Goal: Task Accomplishment & Management: Manage account settings

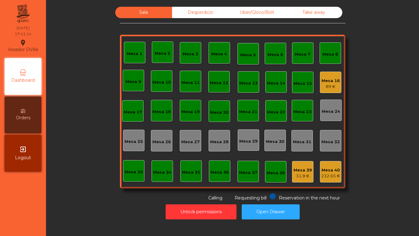
click at [327, 83] on div "89 €" at bounding box center [331, 86] width 18 height 6
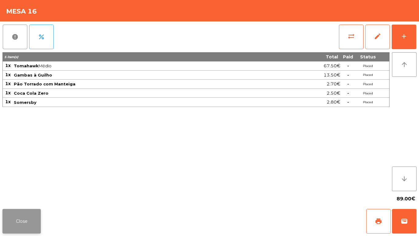
click at [35, 217] on button "Close" at bounding box center [21, 221] width 38 height 25
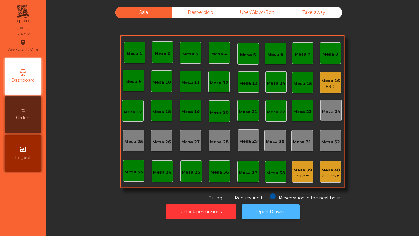
click at [252, 210] on button "Open Drawer" at bounding box center [271, 211] width 58 height 15
click at [322, 84] on div "89 €" at bounding box center [331, 86] width 18 height 6
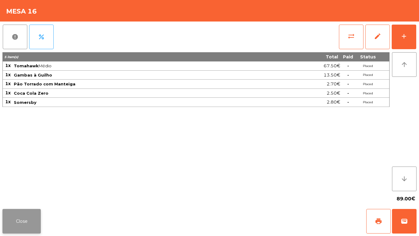
click at [19, 220] on button "Close" at bounding box center [21, 221] width 38 height 25
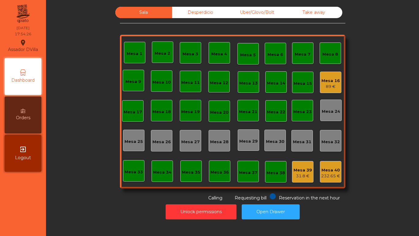
click at [338, 79] on div "Mesa 16 89 €" at bounding box center [330, 81] width 21 height 21
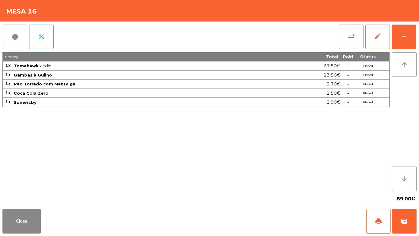
click at [419, 29] on div "report percent sync_alt edit add 5 item(s) Total Paid Status 1x Tomahawk Médio …" at bounding box center [209, 113] width 419 height 185
click at [411, 37] on button "add" at bounding box center [404, 37] width 25 height 25
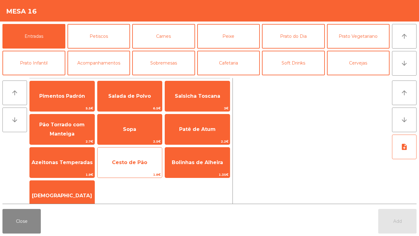
click at [134, 160] on span "Cesto de Pão" at bounding box center [129, 162] width 35 height 6
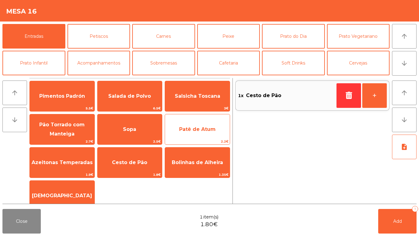
click at [191, 129] on span "Patê de Atum" at bounding box center [197, 129] width 37 height 6
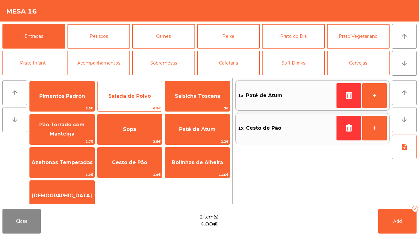
click at [134, 98] on span "Salada de Polvo" at bounding box center [129, 96] width 43 height 6
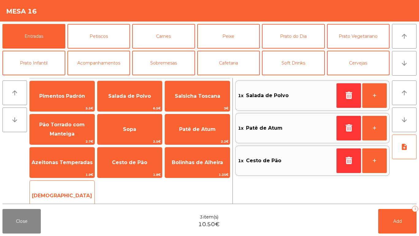
click at [64, 188] on span "[DEMOGRAPHIC_DATA]" at bounding box center [62, 195] width 65 height 17
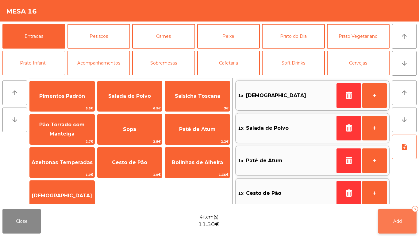
click at [401, 218] on span "Add" at bounding box center [397, 221] width 9 height 6
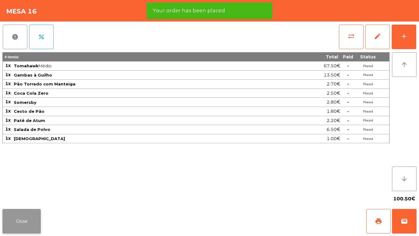
click at [27, 223] on button "Close" at bounding box center [21, 221] width 38 height 25
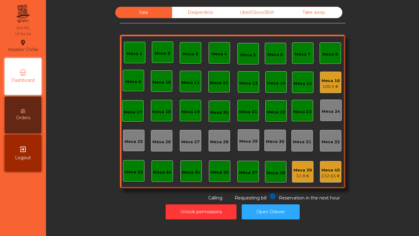
click at [310, 168] on div "Mesa 39 31.8 €" at bounding box center [302, 171] width 21 height 21
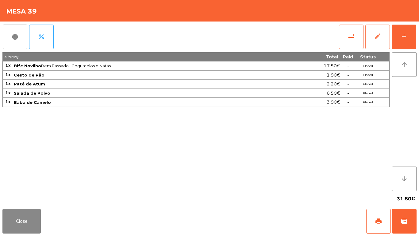
click at [370, 41] on button "edit" at bounding box center [377, 37] width 25 height 25
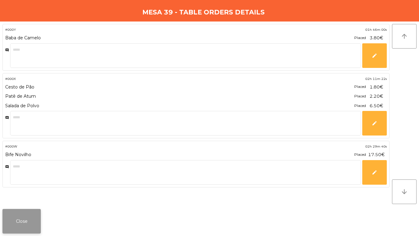
click at [30, 218] on button "Close" at bounding box center [21, 221] width 38 height 25
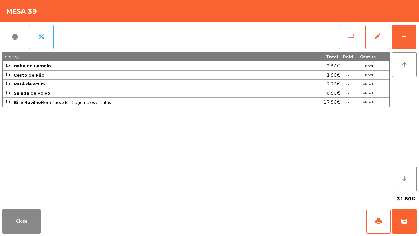
click at [348, 47] on button "sync_alt" at bounding box center [351, 37] width 25 height 25
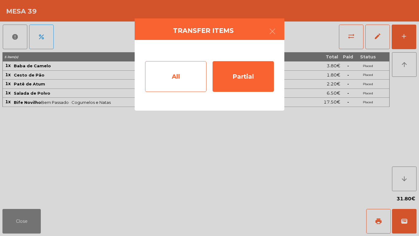
click at [188, 89] on div "All" at bounding box center [175, 76] width 61 height 31
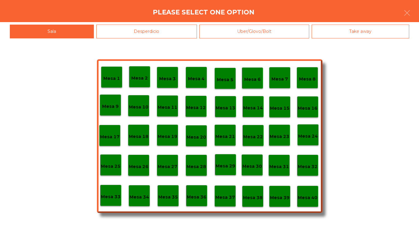
click at [310, 191] on div "Mesa 40" at bounding box center [308, 196] width 20 height 10
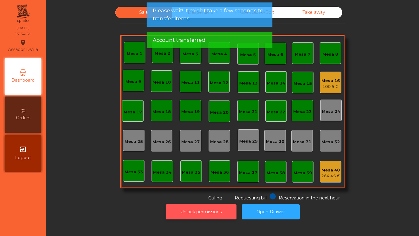
click at [201, 207] on button "Unlock permissions" at bounding box center [201, 211] width 71 height 15
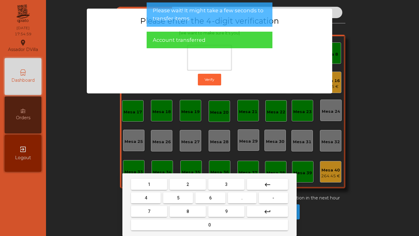
click at [153, 182] on button "1" at bounding box center [149, 184] width 36 height 11
click at [227, 211] on span "9" at bounding box center [226, 211] width 2 height 5
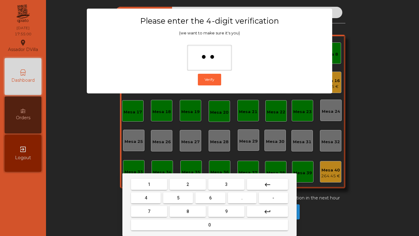
click at [179, 226] on button "0" at bounding box center [209, 224] width 157 height 11
click at [271, 183] on mat-icon "keyboard_backspace" at bounding box center [267, 184] width 7 height 7
click at [147, 197] on span "4" at bounding box center [146, 197] width 2 height 5
click at [172, 222] on button "0" at bounding box center [209, 224] width 157 height 11
type input "****"
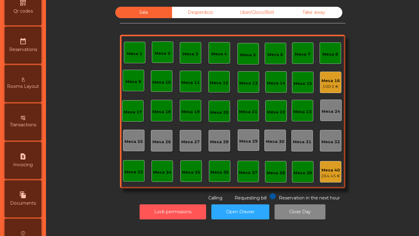
scroll to position [324, 0]
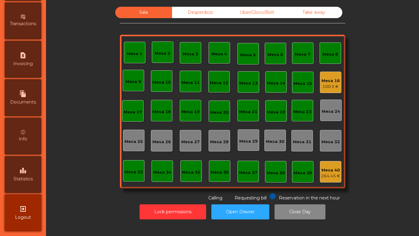
click at [30, 180] on span "Statistics" at bounding box center [22, 178] width 19 height 6
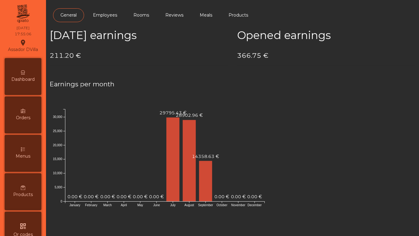
click at [32, 73] on div "Dashboard" at bounding box center [23, 76] width 37 height 37
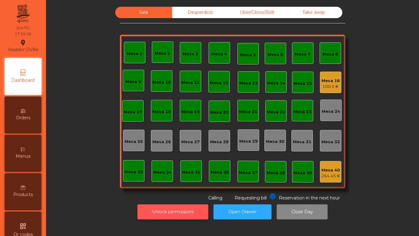
click at [160, 209] on button "Unlock permissions" at bounding box center [172, 211] width 71 height 15
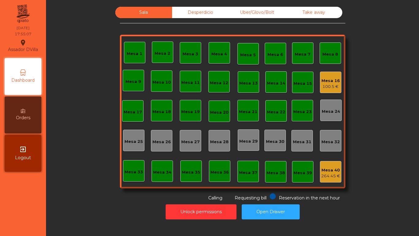
click at [109, 212] on div "Unlock permissions Open Drawer" at bounding box center [232, 211] width 357 height 21
click at [325, 87] on div "100.5 €" at bounding box center [331, 86] width 18 height 6
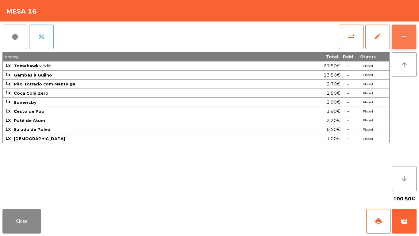
click at [410, 38] on button "add" at bounding box center [404, 37] width 25 height 25
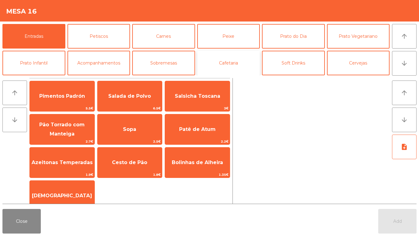
click at [230, 65] on button "Cafetaria" at bounding box center [228, 63] width 63 height 25
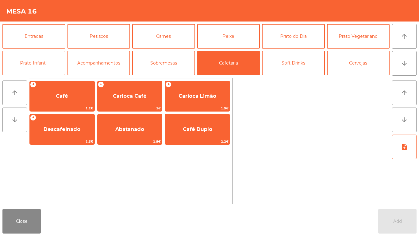
click at [66, 111] on div "+ Café 1.2€ + Carioca Café 1€ + Carioca Limão 1.5€ + Descafeinado 1.3€ Abatanad…" at bounding box center [129, 113] width 201 height 64
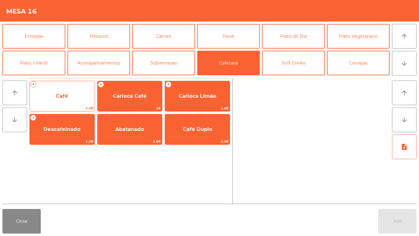
click at [54, 95] on span "Café" at bounding box center [62, 96] width 65 height 17
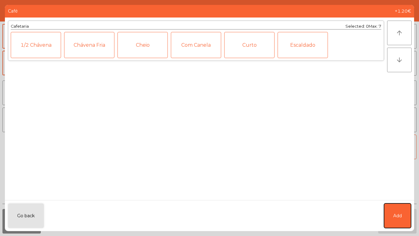
drag, startPoint x: 392, startPoint y: 208, endPoint x: 382, endPoint y: 183, distance: 26.3
click at [392, 207] on button "Add" at bounding box center [397, 215] width 27 height 25
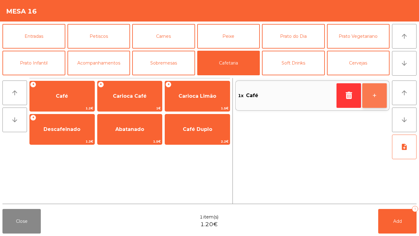
click at [380, 107] on div "+" at bounding box center [362, 95] width 50 height 29
click at [380, 106] on button "+" at bounding box center [374, 95] width 25 height 25
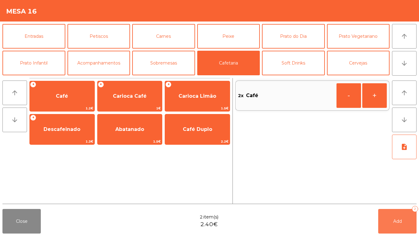
click at [398, 227] on button "Add 2" at bounding box center [397, 221] width 38 height 25
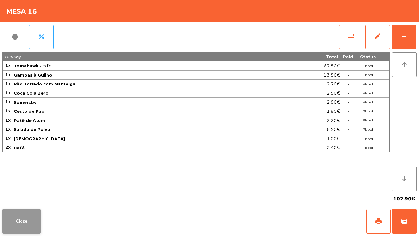
click at [26, 226] on button "Close" at bounding box center [21, 221] width 38 height 25
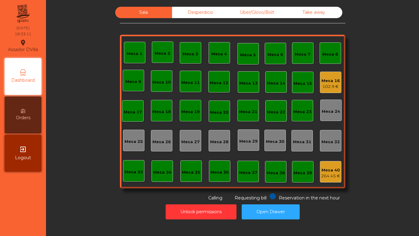
click at [326, 81] on div "Mesa 16" at bounding box center [331, 81] width 18 height 6
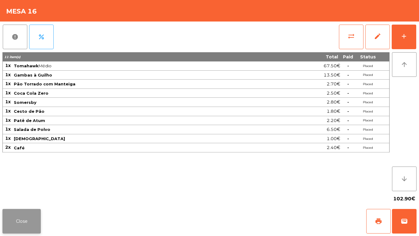
click at [25, 214] on button "Close" at bounding box center [21, 221] width 38 height 25
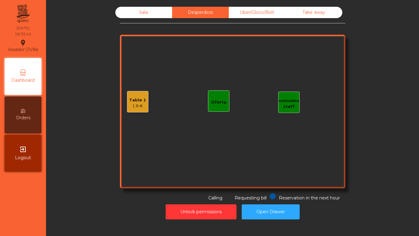
click at [141, 97] on div "Table 1" at bounding box center [137, 100] width 17 height 6
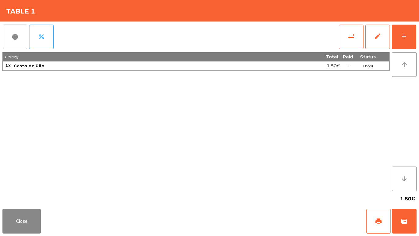
click at [43, 226] on div "Close print wallet" at bounding box center [209, 220] width 419 height 29
drag, startPoint x: 33, startPoint y: 226, endPoint x: 91, endPoint y: 82, distance: 155.1
click at [33, 225] on button "Close" at bounding box center [21, 221] width 38 height 25
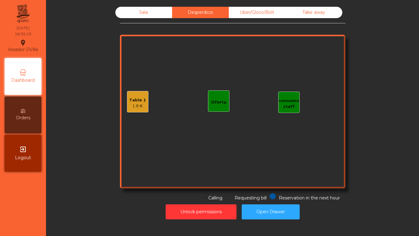
drag, startPoint x: 159, startPoint y: 7, endPoint x: 200, endPoint y: 26, distance: 44.9
click at [159, 8] on div "Sala" at bounding box center [143, 12] width 57 height 11
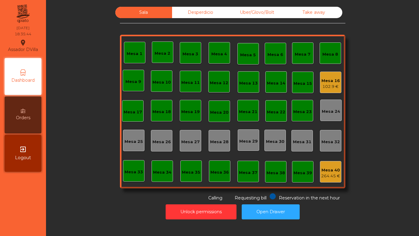
click at [327, 83] on div "Mesa 16" at bounding box center [331, 81] width 18 height 6
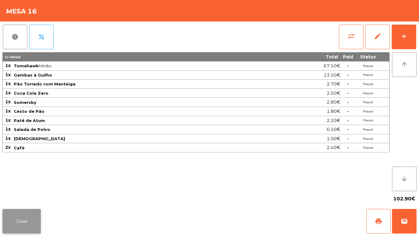
click at [31, 226] on button "Close" at bounding box center [21, 221] width 38 height 25
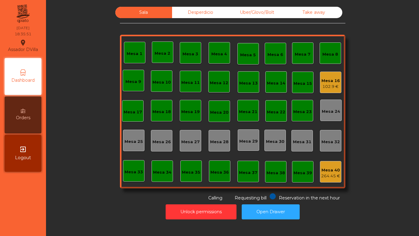
click at [305, 20] on div "Sala Desperdicio Uber/Glovo/Bolt Take away Mesa 1 Mesa 2 Mesa 3 Mesa 4 Mesa 5 M…" at bounding box center [233, 104] width 226 height 194
click at [305, 17] on div "Take away" at bounding box center [314, 12] width 57 height 11
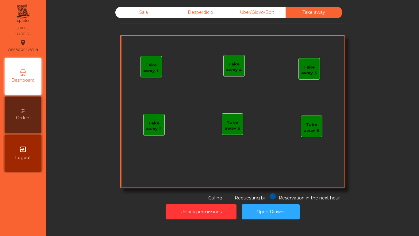
click at [268, 11] on div "Uber/Glovo/Bolt" at bounding box center [257, 12] width 57 height 11
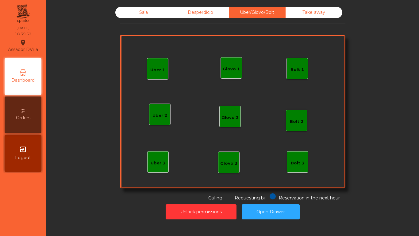
click at [210, 11] on div "Desperdicio" at bounding box center [200, 12] width 57 height 11
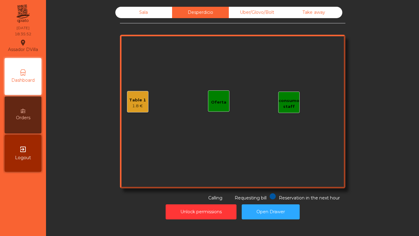
click at [127, 11] on div "Sala" at bounding box center [143, 12] width 57 height 11
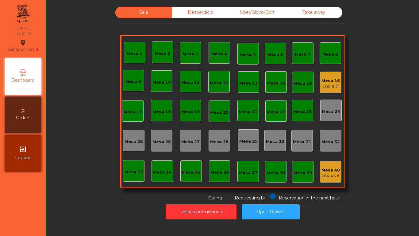
click at [71, 60] on div "Sala Desperdicio Uber/Glovo/Bolt Take away Mesa 1 Mesa 2 Mesa 3 Mesa 4 Mesa 5 M…" at bounding box center [232, 104] width 357 height 194
drag, startPoint x: 227, startPoint y: 11, endPoint x: 247, endPoint y: 10, distance: 20.3
click at [229, 11] on div "Uber/Glovo/Bolt" at bounding box center [257, 12] width 57 height 11
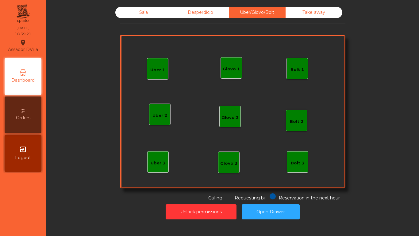
drag, startPoint x: 250, startPoint y: 9, endPoint x: 262, endPoint y: 9, distance: 12.6
click at [250, 9] on div "Uber/Glovo/Bolt" at bounding box center [257, 12] width 57 height 11
click at [309, 15] on div "Take away" at bounding box center [314, 12] width 57 height 11
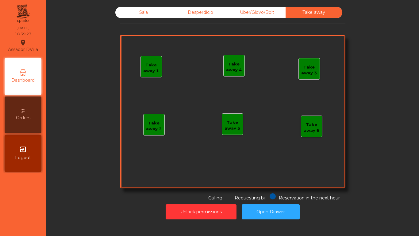
click at [215, 6] on div "Sala Desperdicio Uber/Glovo/Bolt Take away Take away 1 Take away 2 Take away 3 …" at bounding box center [233, 113] width 366 height 218
click at [210, 12] on div "Desperdicio" at bounding box center [200, 12] width 57 height 11
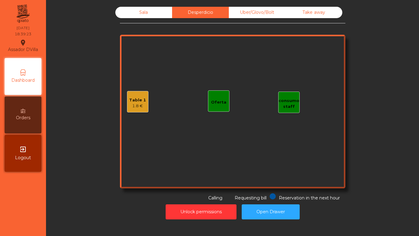
click at [144, 7] on div "Sala" at bounding box center [143, 12] width 57 height 11
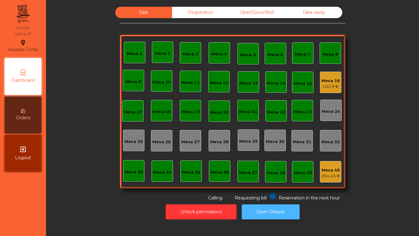
click at [275, 206] on button "Open Drawer" at bounding box center [271, 211] width 58 height 15
click at [255, 210] on button "Open Drawer" at bounding box center [271, 211] width 58 height 15
click at [120, 49] on div "Mesa 1 Mesa 2 Mesa 3 Mesa 4 Mesa 5 Mesa 6 Mesa 7 Mesa 8 Mesa 9 [GEOGRAPHIC_DATA…" at bounding box center [233, 111] width 226 height 153
click at [326, 75] on div "Mesa 16 102.9 €" at bounding box center [331, 82] width 18 height 14
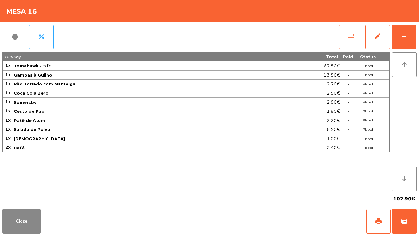
click at [358, 37] on button "sync_alt" at bounding box center [351, 37] width 25 height 25
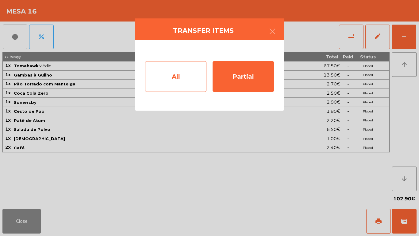
click at [184, 69] on div "All" at bounding box center [175, 76] width 61 height 31
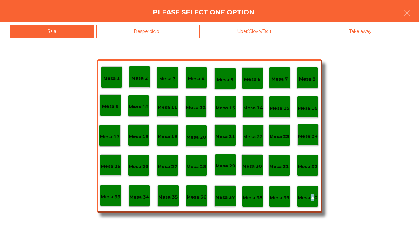
click at [311, 196] on p "Mesa 40" at bounding box center [308, 197] width 20 height 7
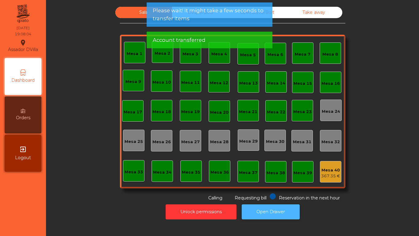
click at [276, 219] on button "Open Drawer" at bounding box center [271, 211] width 58 height 15
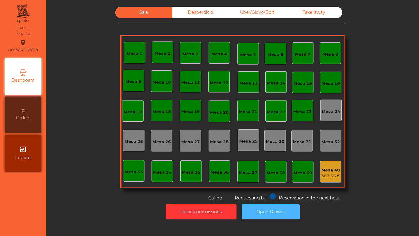
click at [242, 204] on button "Open Drawer" at bounding box center [271, 211] width 58 height 15
click at [261, 13] on div "Uber/Glovo/Bolt" at bounding box center [257, 12] width 57 height 11
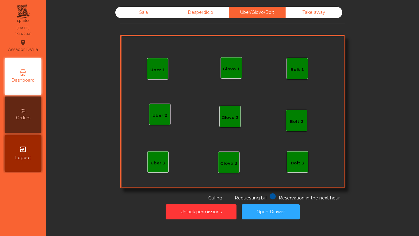
click at [234, 69] on div "Glovo 1" at bounding box center [231, 69] width 17 height 6
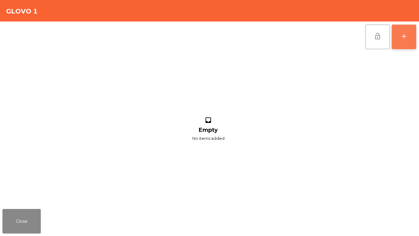
click at [406, 29] on button "add" at bounding box center [404, 37] width 25 height 25
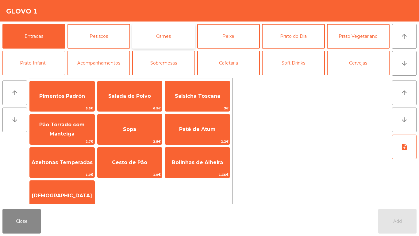
click at [164, 37] on button "Carnes" at bounding box center [163, 36] width 63 height 25
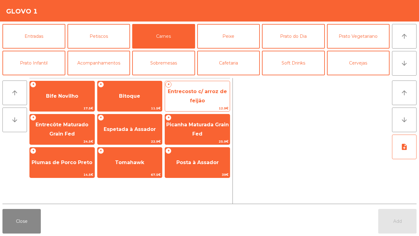
click at [198, 95] on span "Entrecosto c/ arroz de feijão" at bounding box center [197, 96] width 65 height 26
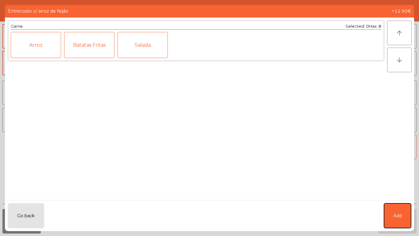
click at [389, 214] on button "Add" at bounding box center [397, 215] width 27 height 25
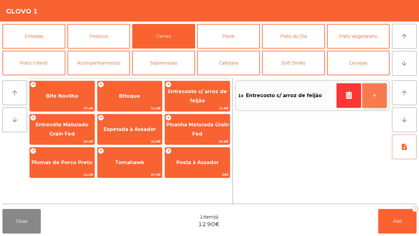
click at [380, 95] on button "+" at bounding box center [374, 95] width 25 height 25
click at [375, 97] on button "+" at bounding box center [374, 95] width 25 height 25
click at [377, 99] on button "+" at bounding box center [374, 95] width 25 height 25
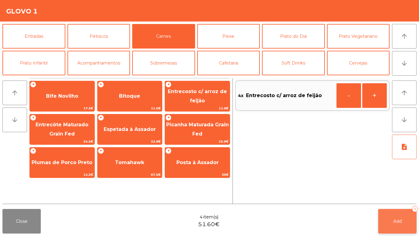
click at [397, 218] on span "Add" at bounding box center [397, 221] width 9 height 6
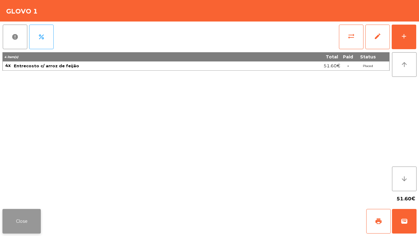
click at [7, 212] on button "Close" at bounding box center [21, 221] width 38 height 25
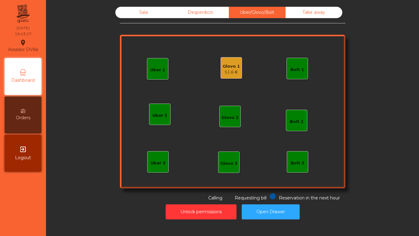
click at [136, 14] on div "Sala" at bounding box center [143, 12] width 57 height 11
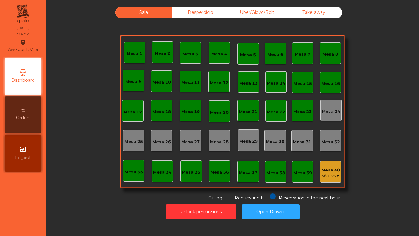
click at [155, 56] on div "Mesa 2" at bounding box center [163, 53] width 16 height 6
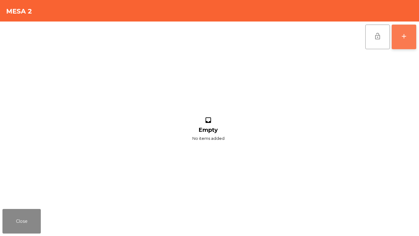
click at [410, 38] on button "add" at bounding box center [404, 37] width 25 height 25
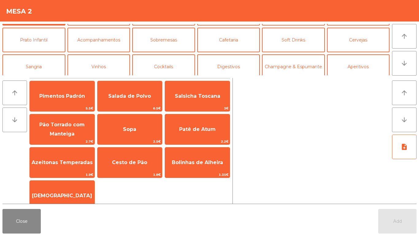
scroll to position [53, 0]
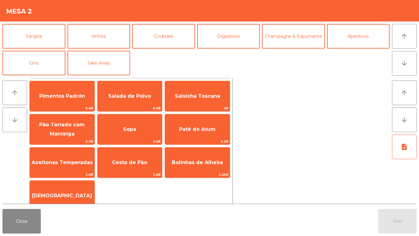
click at [174, 64] on div "Entradas Petiscos Carnes Peixe [GEOGRAPHIC_DATA] do Dia Prato Vegetariano Prato…" at bounding box center [195, 49] width 387 height 51
click at [100, 37] on button "Vinhos" at bounding box center [98, 36] width 63 height 25
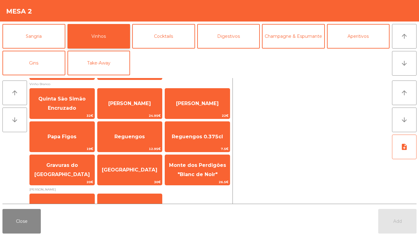
scroll to position [243, 0]
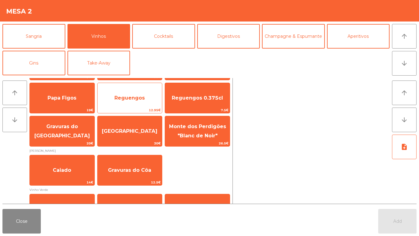
click at [137, 94] on span "Reguengos" at bounding box center [130, 98] width 65 height 17
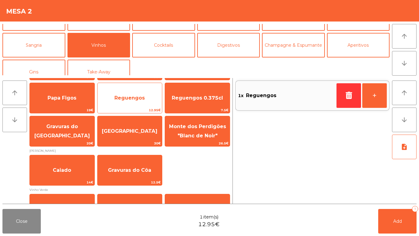
scroll to position [41, 0]
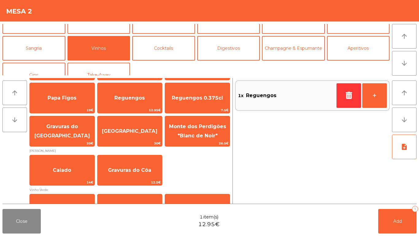
click at [297, 73] on div "Entradas Petiscos Carnes Peixe [GEOGRAPHIC_DATA] do Dia Prato Vegetariano Prato…" at bounding box center [195, 49] width 387 height 51
click at [294, 83] on div "1x Reguengos +" at bounding box center [312, 95] width 154 height 30
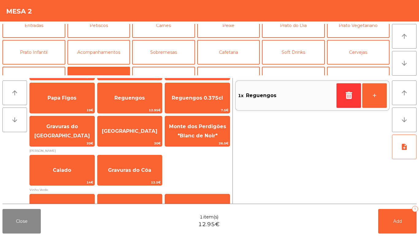
scroll to position [10, 0]
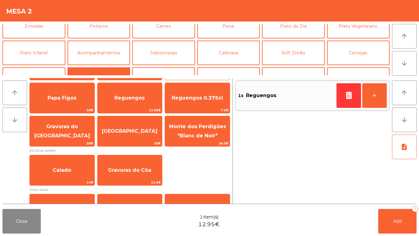
click at [226, 79] on span "22€" at bounding box center [197, 77] width 65 height 6
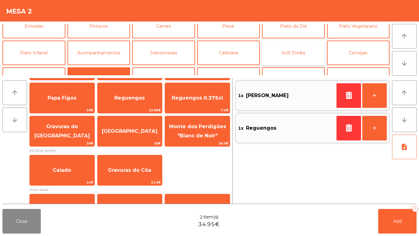
click at [296, 55] on button "Soft Drinks" at bounding box center [293, 52] width 63 height 25
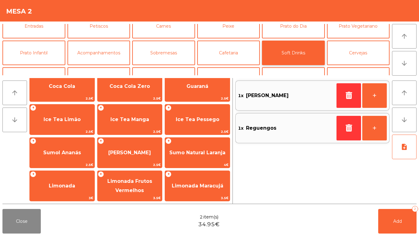
scroll to position [76, 0]
click at [349, 92] on icon "button" at bounding box center [348, 94] width 9 height 7
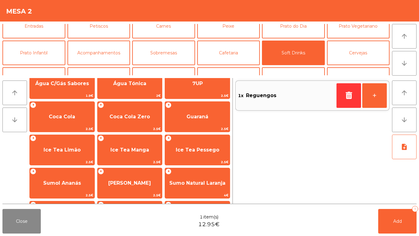
scroll to position [0, 0]
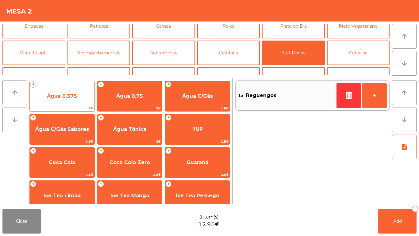
click at [62, 103] on span "Água 0,375" at bounding box center [62, 96] width 65 height 17
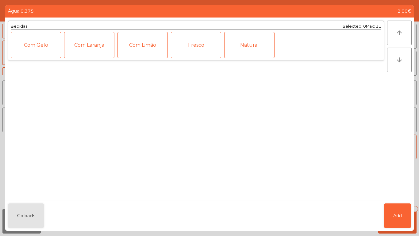
click at [191, 47] on div "Fresco" at bounding box center [196, 45] width 50 height 26
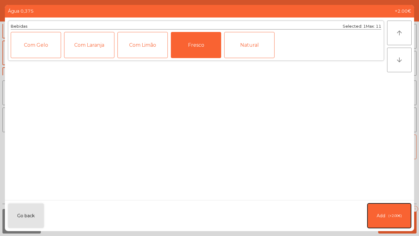
click at [383, 206] on button "Add (+2.00€)" at bounding box center [390, 215] width 44 height 25
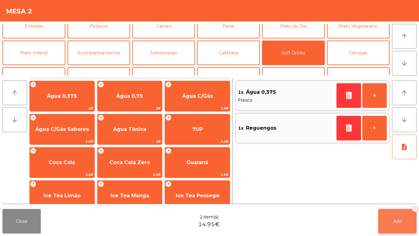
click at [395, 220] on span "Add" at bounding box center [397, 221] width 9 height 6
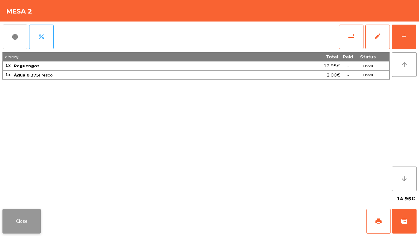
click at [14, 217] on button "Close" at bounding box center [21, 221] width 38 height 25
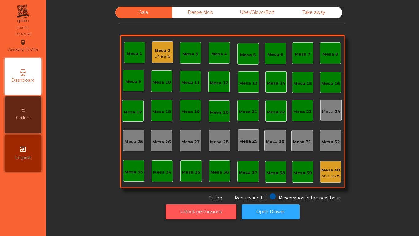
click at [209, 208] on button "Unlock permissions" at bounding box center [201, 211] width 71 height 15
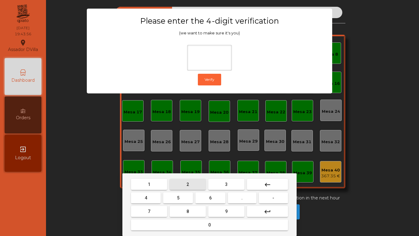
drag, startPoint x: 181, startPoint y: 186, endPoint x: 174, endPoint y: 188, distance: 7.6
click at [180, 186] on button "2" at bounding box center [188, 184] width 36 height 11
drag, startPoint x: 145, startPoint y: 197, endPoint x: 225, endPoint y: 202, distance: 80.2
click at [149, 197] on button "4" at bounding box center [146, 197] width 30 height 11
click at [216, 200] on button "6" at bounding box center [210, 197] width 30 height 11
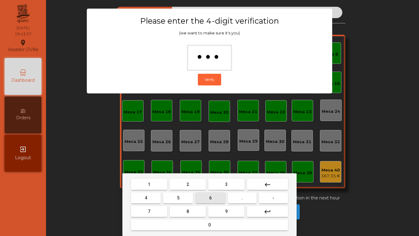
drag, startPoint x: 224, startPoint y: 210, endPoint x: 254, endPoint y: 124, distance: 91.2
click at [224, 208] on button "9" at bounding box center [226, 211] width 36 height 11
type input "****"
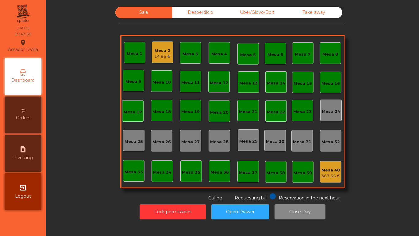
click at [258, 13] on div "Uber/Glovo/Bolt" at bounding box center [257, 12] width 57 height 11
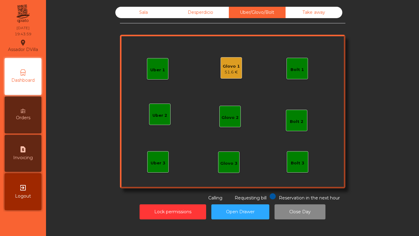
click at [232, 74] on div "51.6 €" at bounding box center [231, 72] width 17 height 6
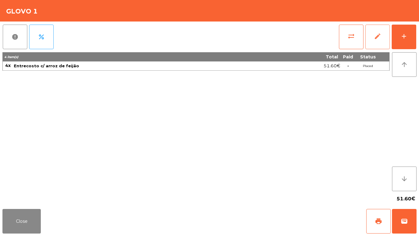
click at [372, 42] on button "edit" at bounding box center [377, 37] width 25 height 25
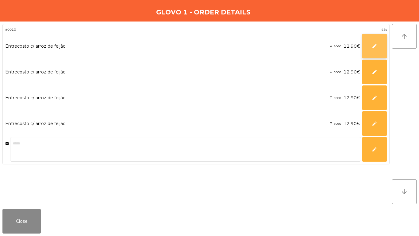
click at [371, 51] on button "edit" at bounding box center [374, 46] width 25 height 25
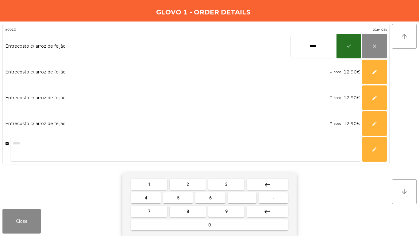
click at [312, 51] on input "****" at bounding box center [313, 46] width 45 height 25
type input "*****"
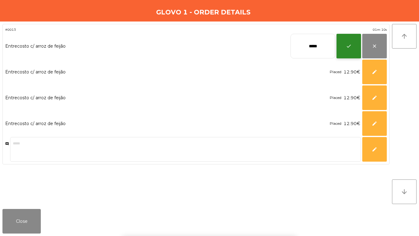
click at [349, 46] on span "check" at bounding box center [349, 46] width 6 height 6
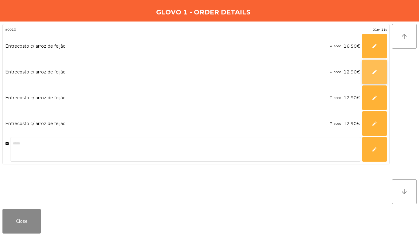
click at [365, 75] on button "edit" at bounding box center [374, 72] width 25 height 25
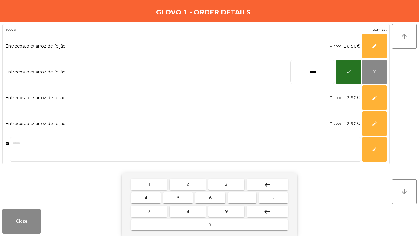
click at [318, 66] on input "****" at bounding box center [313, 72] width 45 height 25
type input "*****"
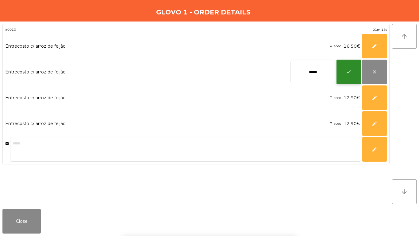
click at [343, 71] on button "check" at bounding box center [349, 72] width 25 height 25
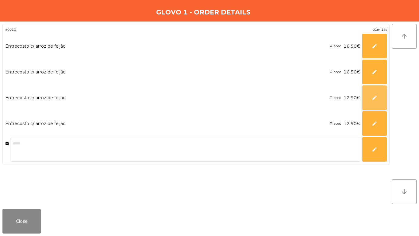
click at [373, 95] on span "edit" at bounding box center [375, 98] width 6 height 6
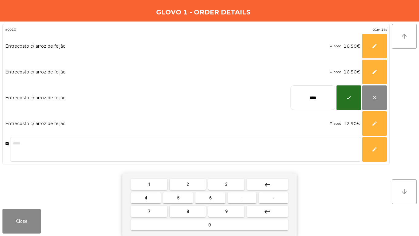
click at [311, 96] on input "****" at bounding box center [313, 97] width 45 height 25
click at [311, 97] on input "****" at bounding box center [313, 97] width 45 height 25
type input "*****"
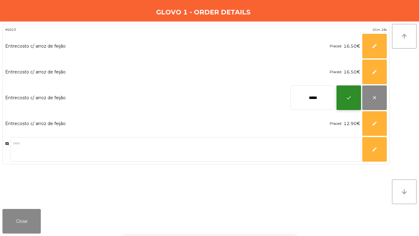
click at [344, 99] on button "check" at bounding box center [349, 97] width 25 height 25
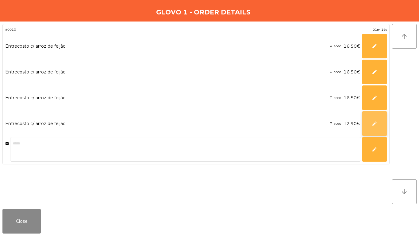
click at [369, 124] on button "edit" at bounding box center [374, 123] width 25 height 25
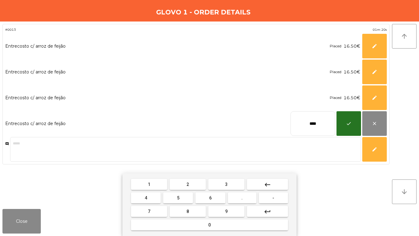
click at [299, 118] on input "****" at bounding box center [313, 123] width 45 height 25
type input "*****"
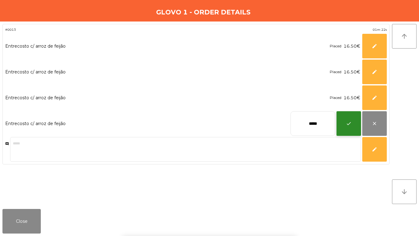
click at [350, 124] on span "check" at bounding box center [349, 124] width 6 height 6
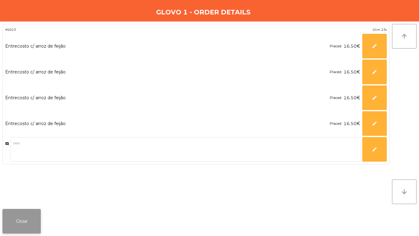
click at [28, 222] on button "Close" at bounding box center [21, 221] width 38 height 25
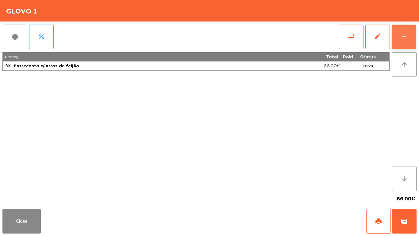
drag, startPoint x: 416, startPoint y: 31, endPoint x: 406, endPoint y: 33, distance: 11.0
click at [416, 31] on div "sync_alt edit add" at bounding box center [378, 36] width 78 height 31
click at [407, 35] on div "add" at bounding box center [403, 36] width 7 height 7
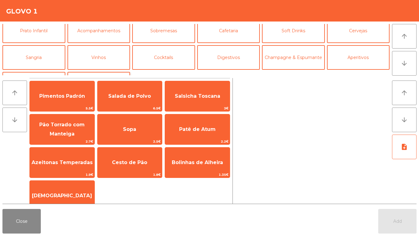
scroll to position [53, 0]
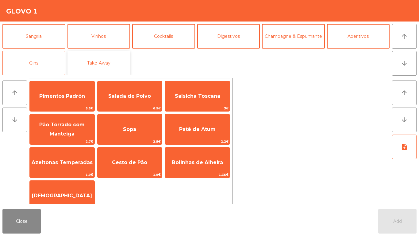
click at [103, 58] on button "Take-Away" at bounding box center [98, 63] width 63 height 25
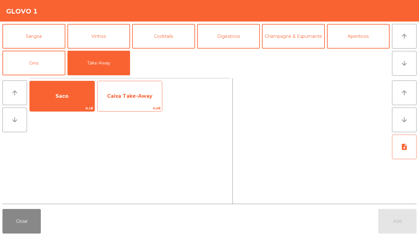
drag, startPoint x: 107, startPoint y: 80, endPoint x: 110, endPoint y: 89, distance: 8.9
click at [110, 89] on span "Caixa Take-Away" at bounding box center [130, 96] width 65 height 17
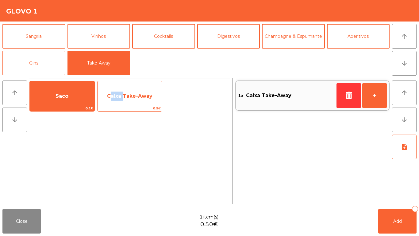
click at [111, 89] on span "Caixa Take-Away" at bounding box center [130, 96] width 65 height 17
click at [110, 91] on span "Caixa Take-Away" at bounding box center [130, 96] width 65 height 17
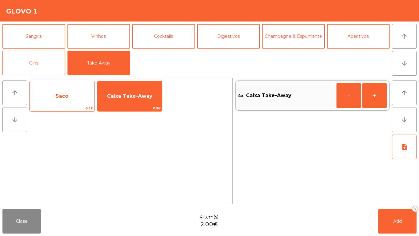
click at [57, 95] on span "Saco" at bounding box center [62, 96] width 13 height 6
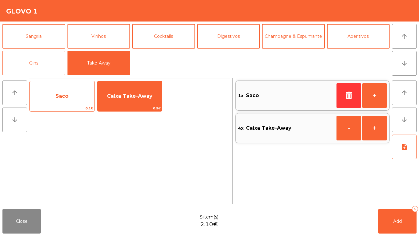
click at [63, 96] on span "Saco" at bounding box center [62, 96] width 13 height 6
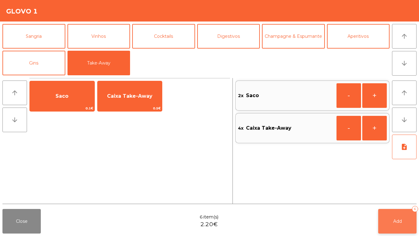
click at [396, 222] on span "Add" at bounding box center [397, 221] width 9 height 6
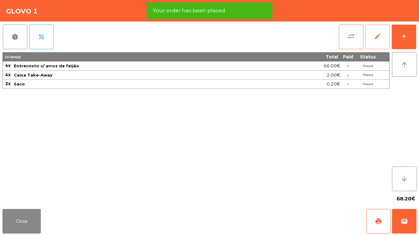
click at [383, 39] on button "edit" at bounding box center [377, 37] width 25 height 25
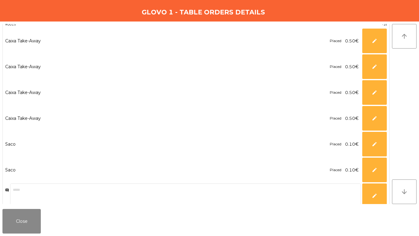
scroll to position [1, 0]
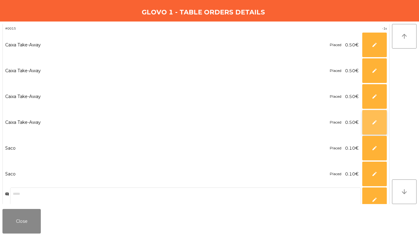
click at [371, 120] on button "edit" at bounding box center [374, 122] width 25 height 25
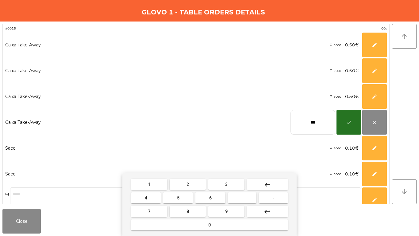
click at [304, 129] on input "***" at bounding box center [313, 122] width 45 height 25
type input "****"
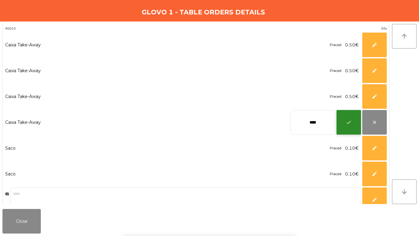
click at [346, 125] on button "check" at bounding box center [349, 122] width 25 height 25
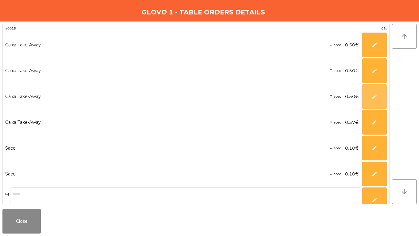
click at [367, 103] on button "edit" at bounding box center [374, 96] width 25 height 25
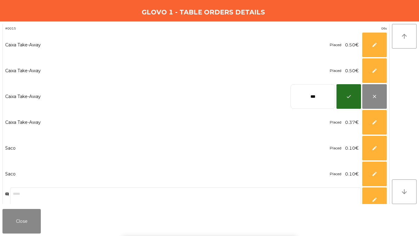
click at [324, 106] on input "***" at bounding box center [313, 96] width 45 height 25
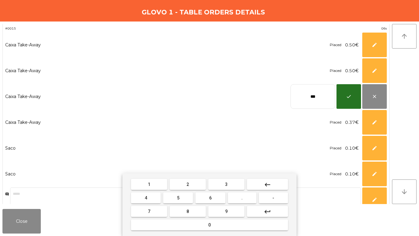
click at [324, 106] on input "***" at bounding box center [313, 96] width 45 height 25
click at [323, 103] on input "***" at bounding box center [313, 96] width 45 height 25
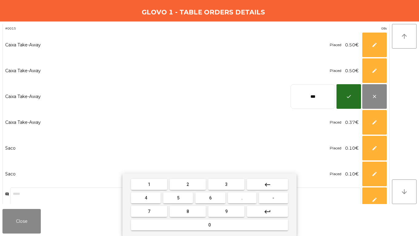
click at [323, 103] on input "***" at bounding box center [313, 96] width 45 height 25
type input "****"
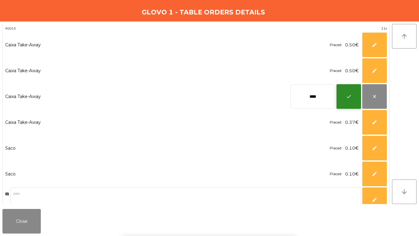
click at [357, 95] on button "check" at bounding box center [349, 96] width 25 height 25
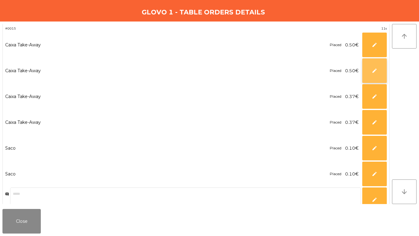
click at [381, 65] on button "edit" at bounding box center [374, 70] width 25 height 25
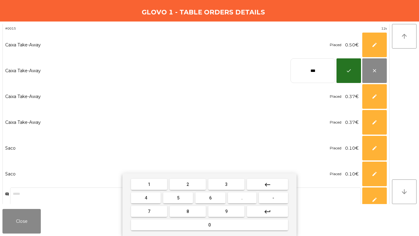
click at [301, 69] on input "***" at bounding box center [313, 70] width 45 height 25
click at [301, 68] on input "***" at bounding box center [313, 70] width 45 height 25
type input "****"
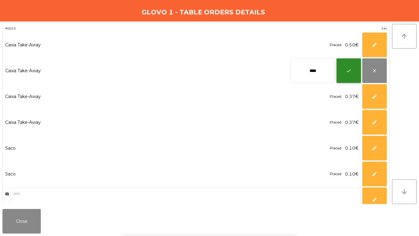
click at [348, 72] on span "check" at bounding box center [349, 71] width 6 height 6
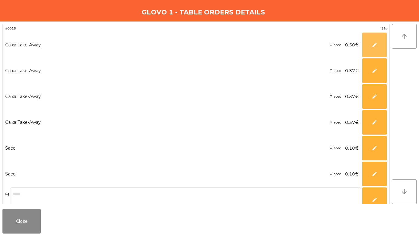
click at [380, 38] on button "edit" at bounding box center [374, 45] width 25 height 25
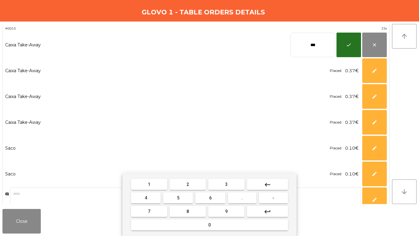
click at [328, 49] on input "***" at bounding box center [313, 45] width 45 height 25
type input "****"
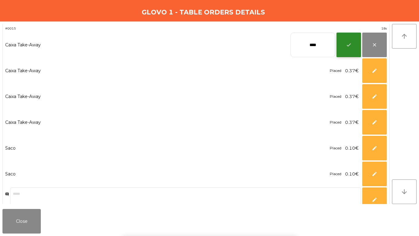
click at [345, 44] on button "check" at bounding box center [349, 45] width 25 height 25
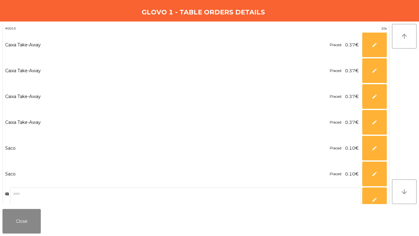
scroll to position [0, 0]
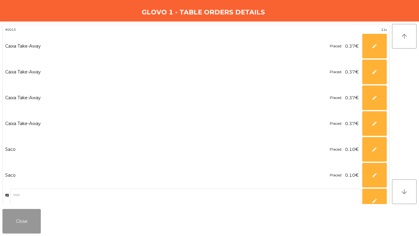
drag, startPoint x: 11, startPoint y: 213, endPoint x: 15, endPoint y: 213, distance: 4.3
click at [12, 213] on button "Close" at bounding box center [21, 221] width 38 height 25
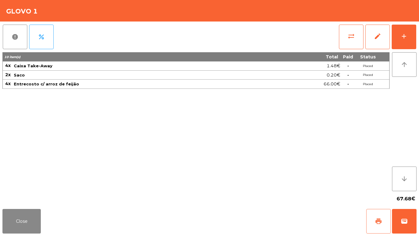
click at [381, 220] on span "print" at bounding box center [378, 220] width 7 height 7
click at [409, 217] on button "wallet" at bounding box center [404, 221] width 25 height 25
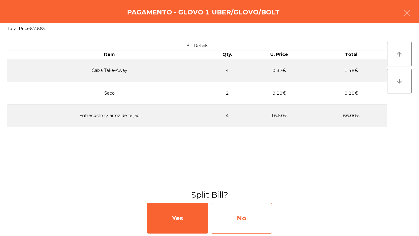
click at [235, 222] on div "No" at bounding box center [241, 217] width 61 height 31
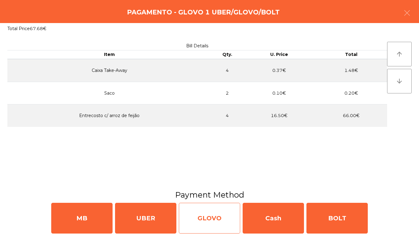
click at [194, 220] on div "GLOVO" at bounding box center [209, 217] width 61 height 31
select select "**"
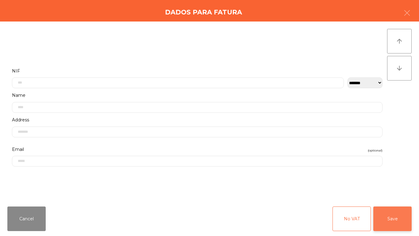
click at [391, 214] on button "Save" at bounding box center [392, 218] width 38 height 25
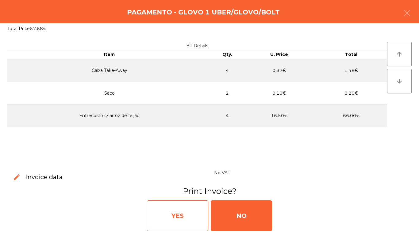
click at [180, 211] on div "YES" at bounding box center [177, 215] width 61 height 31
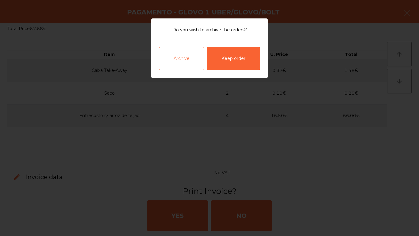
click at [183, 54] on div "Archive" at bounding box center [181, 58] width 45 height 23
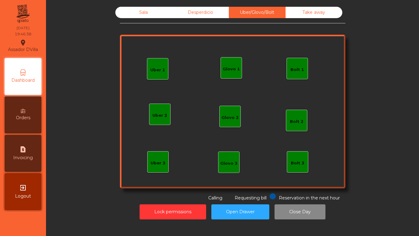
click at [138, 10] on div "Sala" at bounding box center [143, 12] width 57 height 11
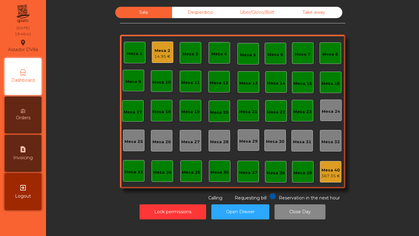
click at [152, 51] on div "Mesa 2 14.95 €" at bounding box center [162, 51] width 21 height 21
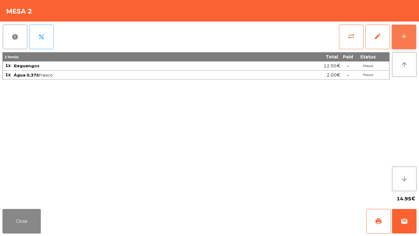
click at [404, 35] on div "add" at bounding box center [403, 36] width 7 height 7
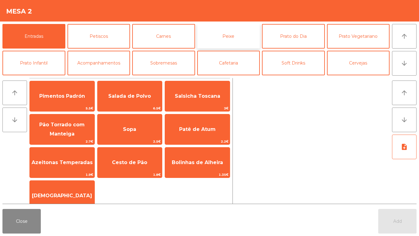
click at [245, 41] on button "Peixe" at bounding box center [228, 36] width 63 height 25
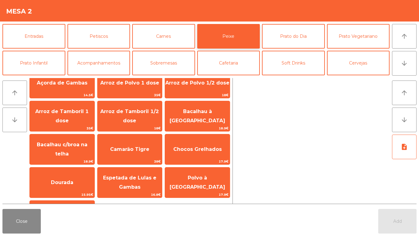
scroll to position [17, 0]
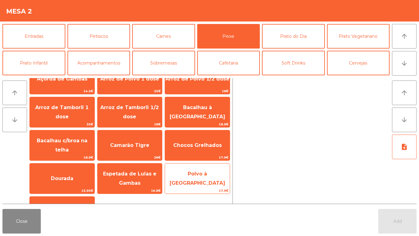
click at [199, 172] on span "Polvo à [GEOGRAPHIC_DATA]" at bounding box center [197, 178] width 65 height 26
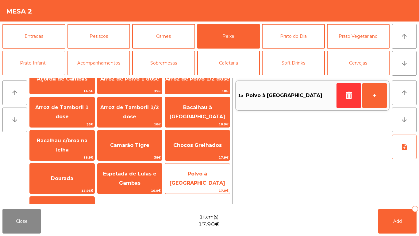
click at [199, 180] on span "Polvo à [GEOGRAPHIC_DATA]" at bounding box center [198, 178] width 56 height 15
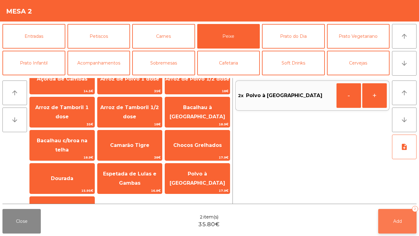
click at [398, 229] on button "Add 2" at bounding box center [397, 221] width 38 height 25
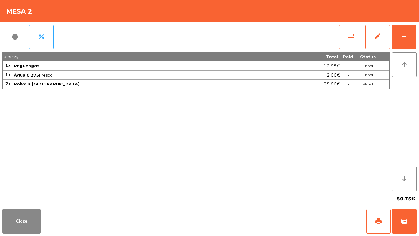
click at [183, 57] on div "4 item(s)" at bounding box center [138, 57] width 270 height 6
drag, startPoint x: 27, startPoint y: 232, endPoint x: 61, endPoint y: 186, distance: 57.0
click at [30, 226] on button "Close" at bounding box center [21, 221] width 38 height 25
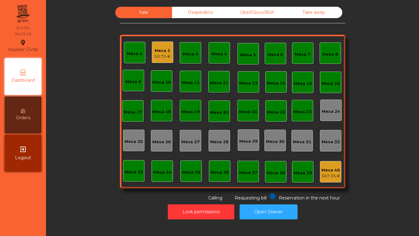
click at [141, 53] on div "Mesa 1" at bounding box center [134, 52] width 21 height 21
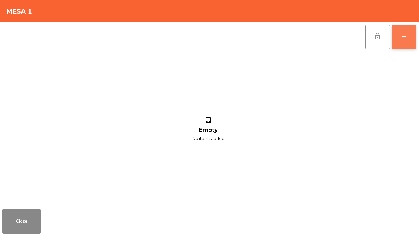
click at [413, 29] on button "add" at bounding box center [404, 37] width 25 height 25
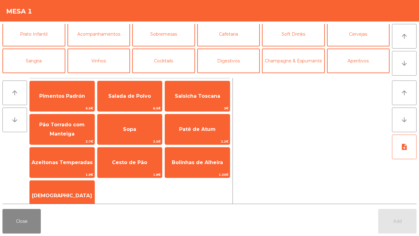
scroll to position [53, 0]
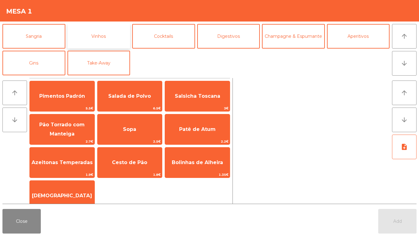
click at [104, 37] on button "Vinhos" at bounding box center [98, 36] width 63 height 25
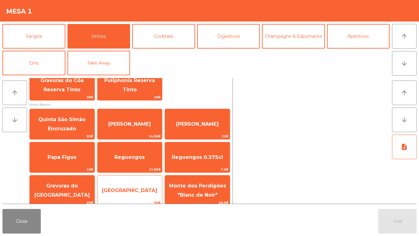
scroll to position [184, 0]
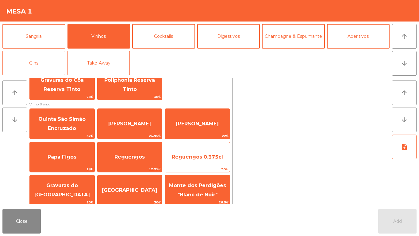
click at [181, 158] on span "Reguengos 0.375cl" at bounding box center [197, 157] width 51 height 6
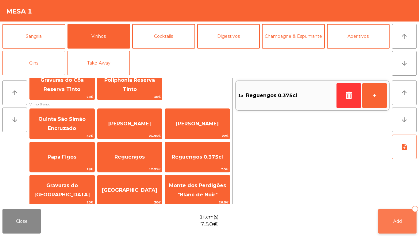
click at [391, 229] on button "Add 1" at bounding box center [397, 221] width 38 height 25
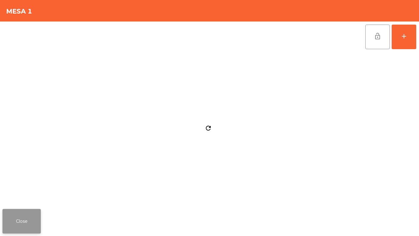
click at [40, 215] on button "Close" at bounding box center [21, 221] width 38 height 25
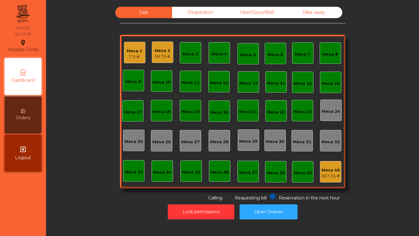
click at [136, 52] on div "Mesa 1" at bounding box center [135, 51] width 16 height 6
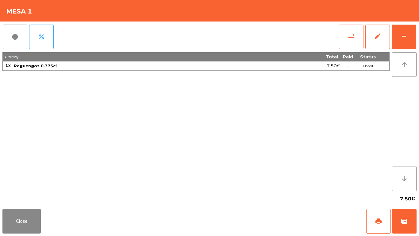
click at [350, 36] on span "sync_alt" at bounding box center [351, 36] width 7 height 7
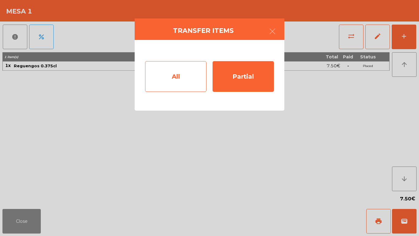
click at [196, 76] on div "All" at bounding box center [175, 76] width 61 height 31
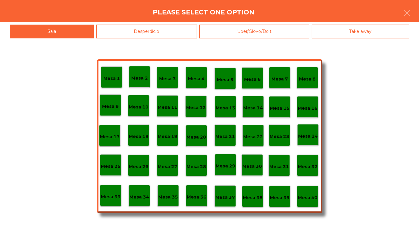
click at [195, 77] on p "Mesa 4" at bounding box center [196, 78] width 17 height 7
